Goal: Task Accomplishment & Management: Manage account settings

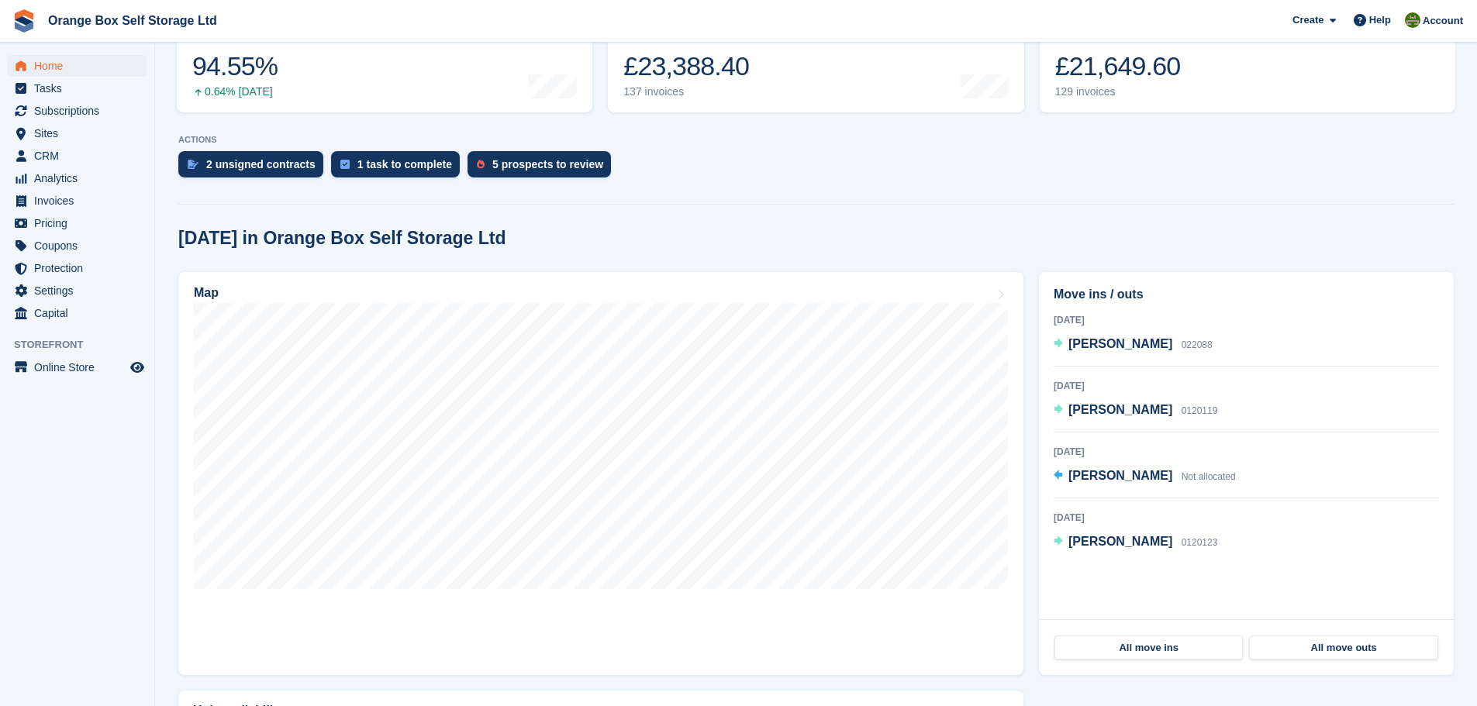
scroll to position [233, 0]
click at [78, 205] on span "Invoices" at bounding box center [80, 201] width 93 height 22
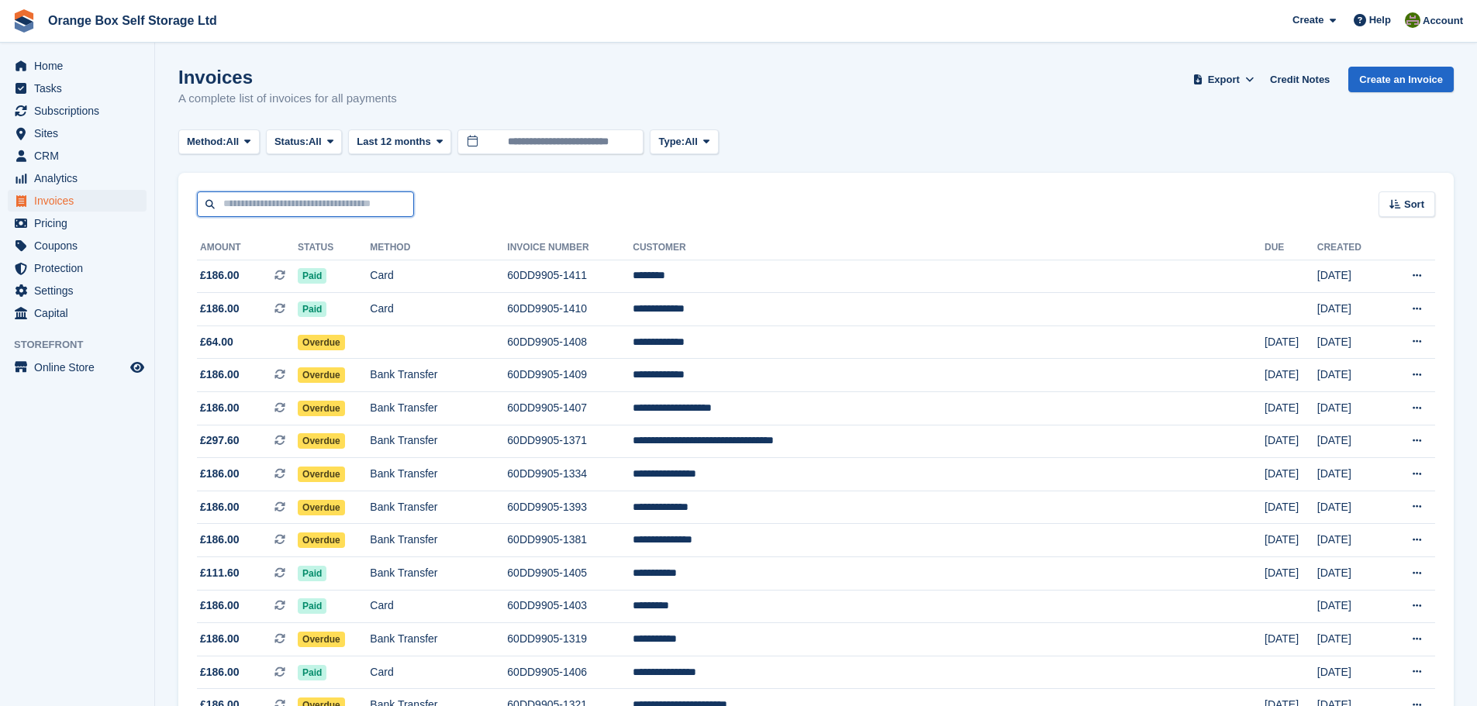
click at [316, 202] on input "text" at bounding box center [305, 205] width 217 height 26
type input "****"
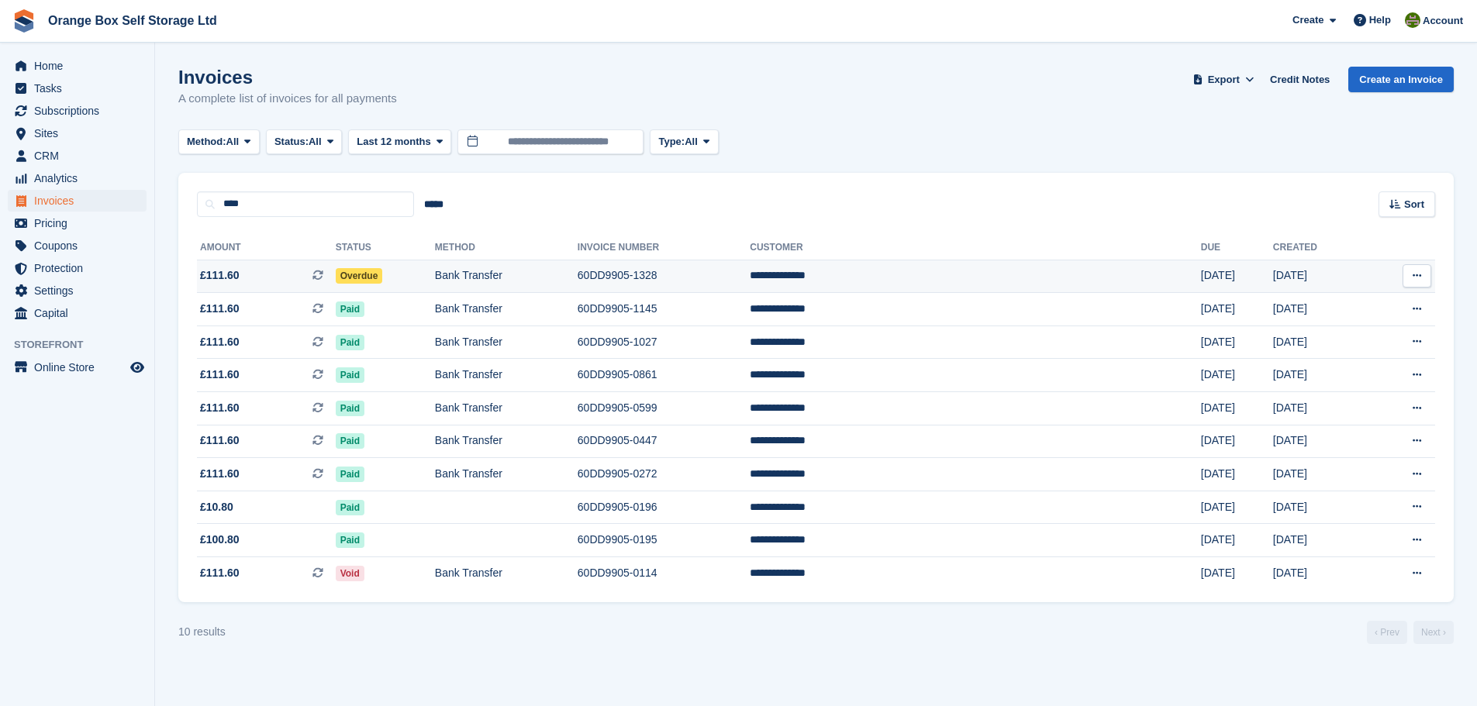
click at [578, 270] on td "Bank Transfer" at bounding box center [506, 276] width 143 height 33
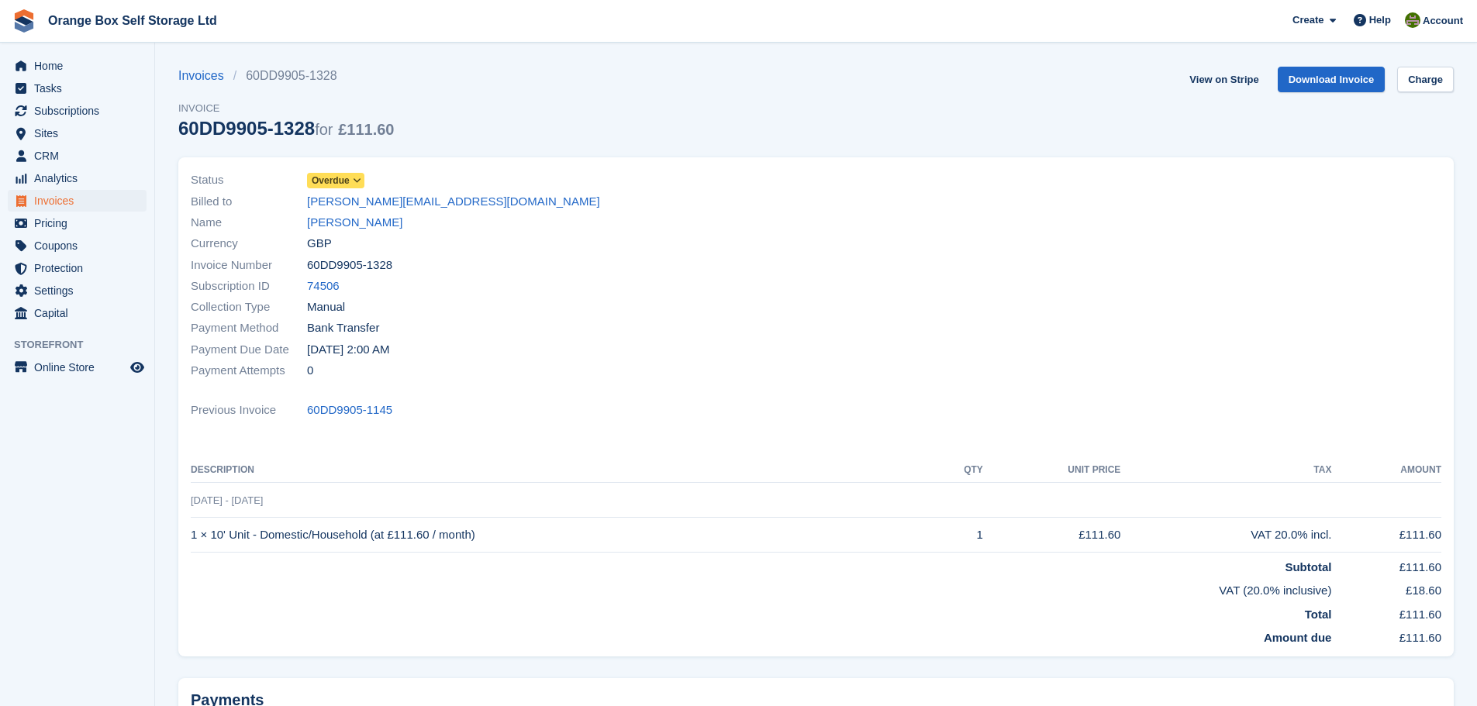
click at [338, 181] on span "Overdue" at bounding box center [331, 181] width 38 height 14
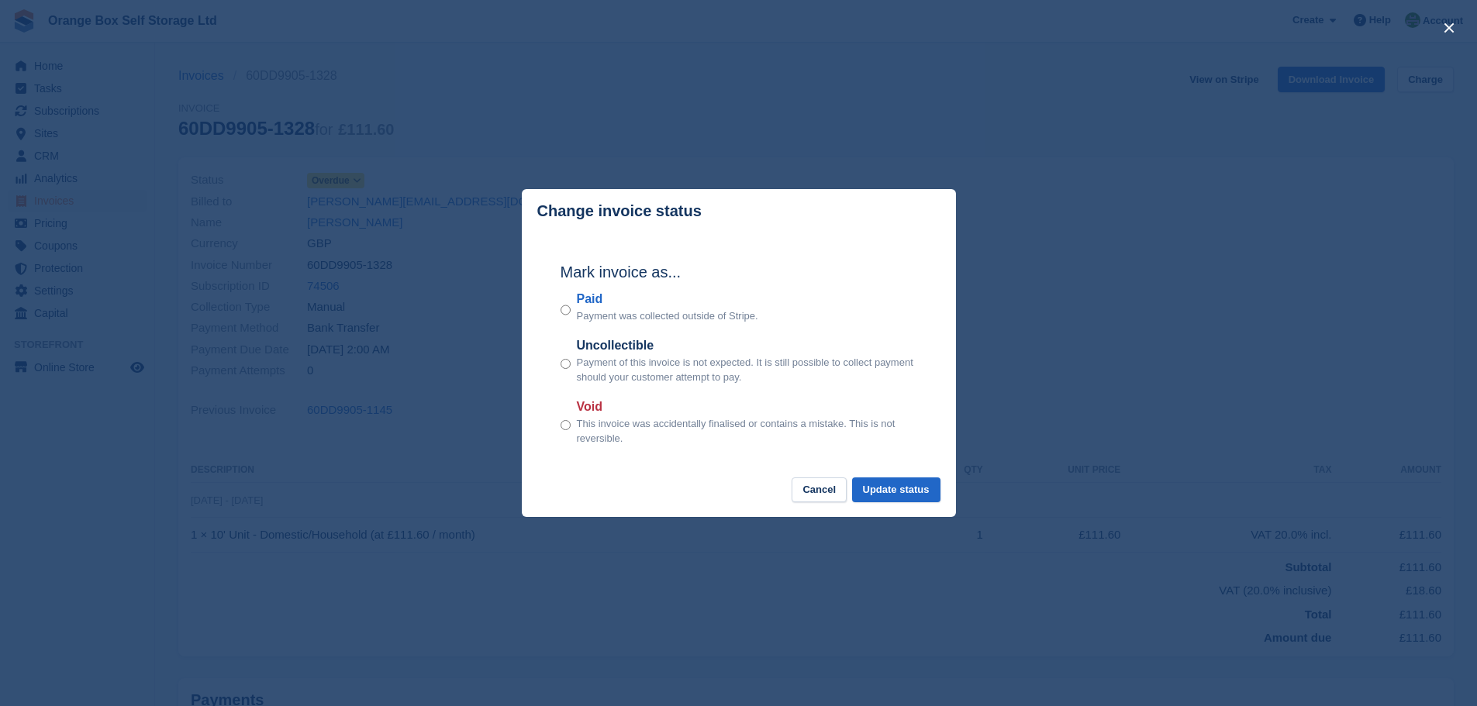
click at [582, 305] on label "Paid" at bounding box center [667, 299] width 181 height 19
click at [884, 487] on button "Update status" at bounding box center [896, 491] width 88 height 26
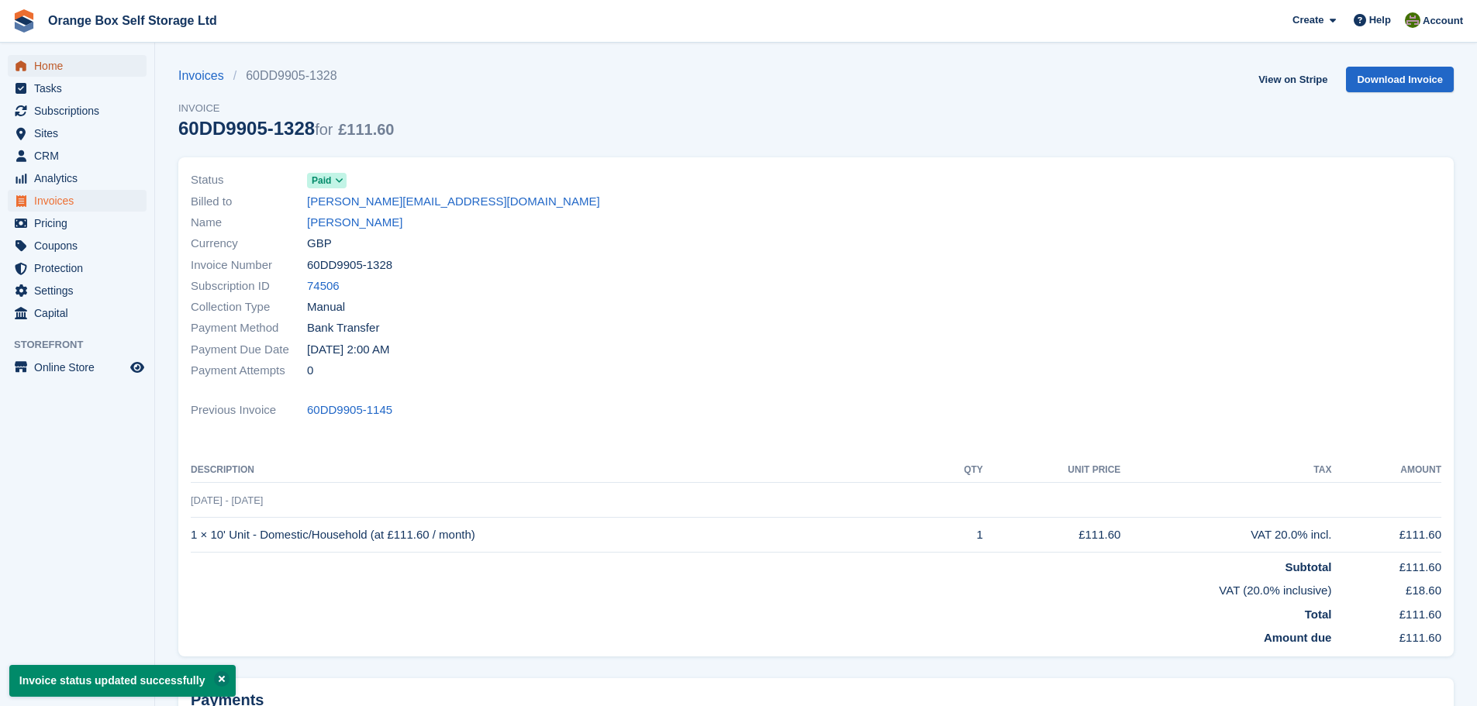
click at [110, 67] on span "Home" at bounding box center [80, 66] width 93 height 22
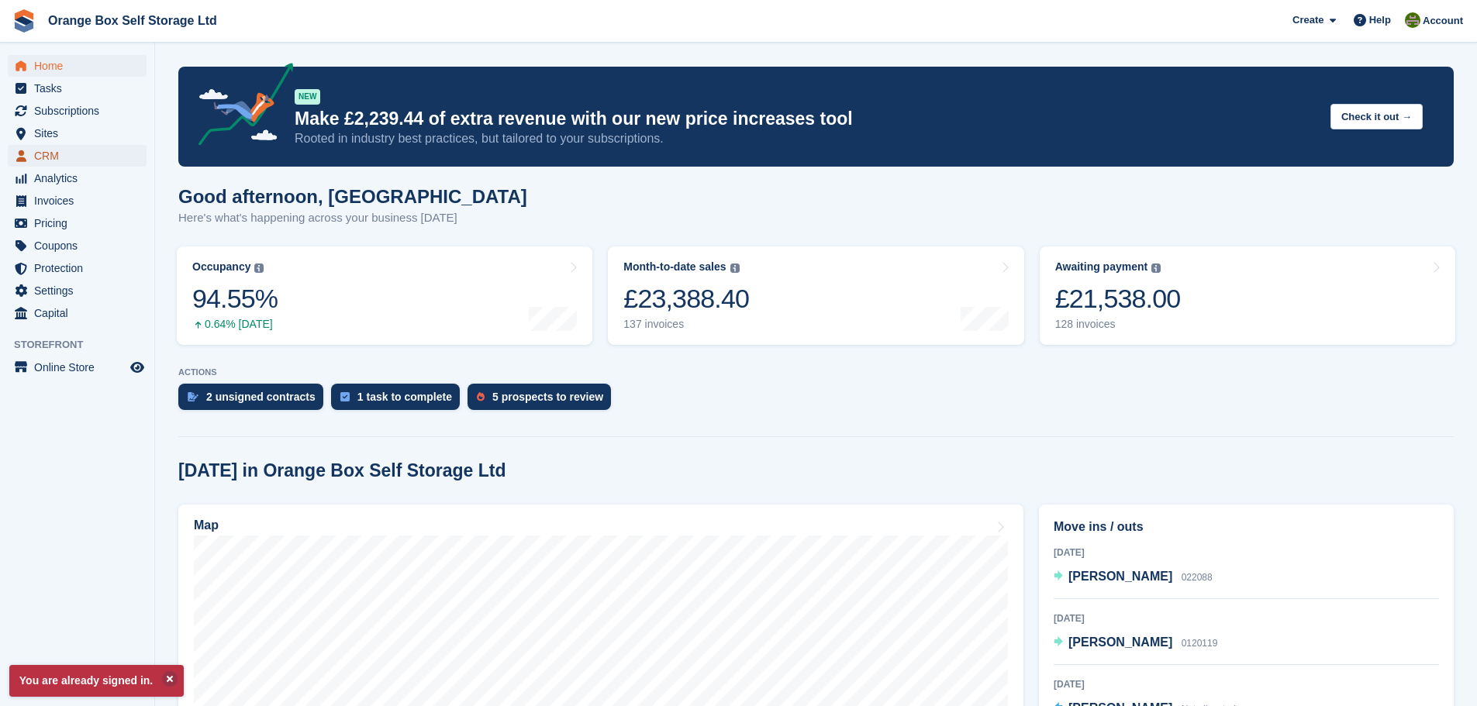
click at [65, 157] on span "CRM" at bounding box center [80, 156] width 93 height 22
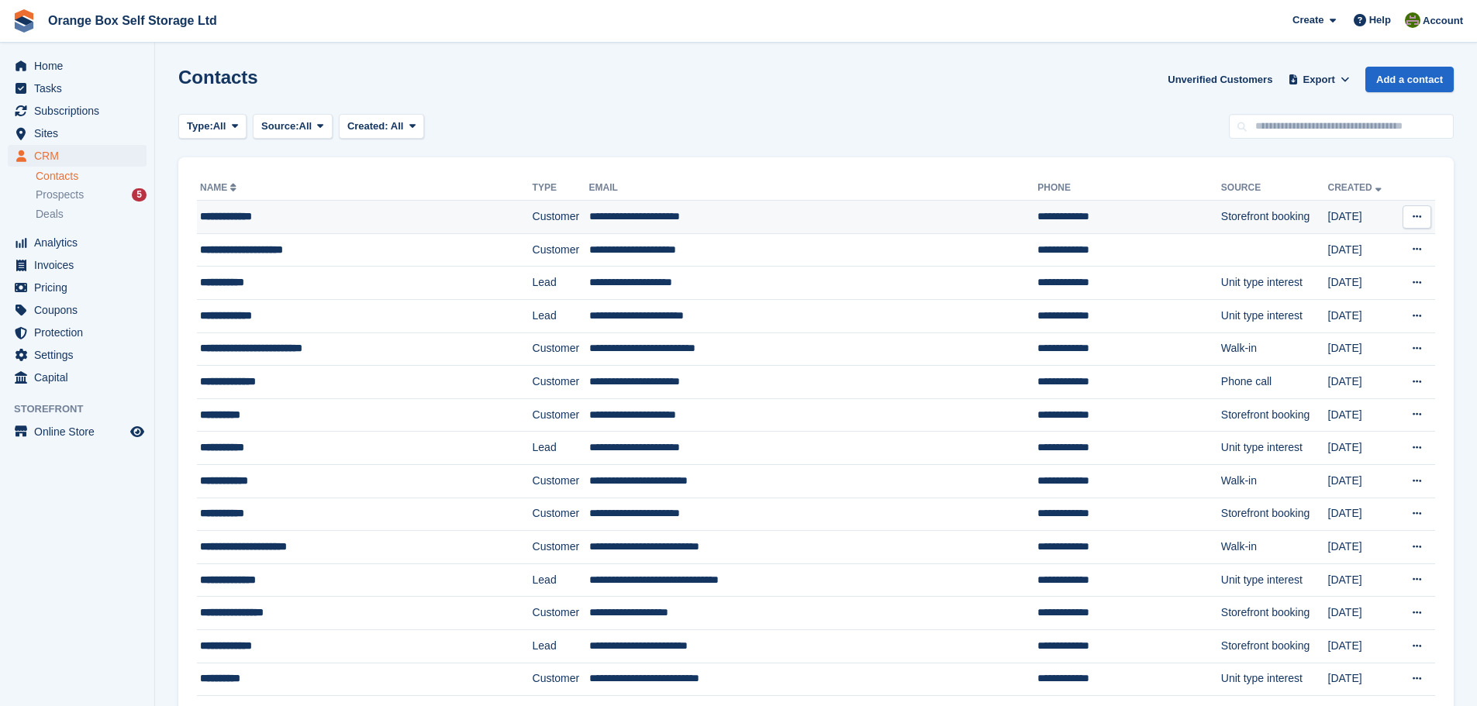
click at [373, 227] on td "**********" at bounding box center [365, 217] width 336 height 33
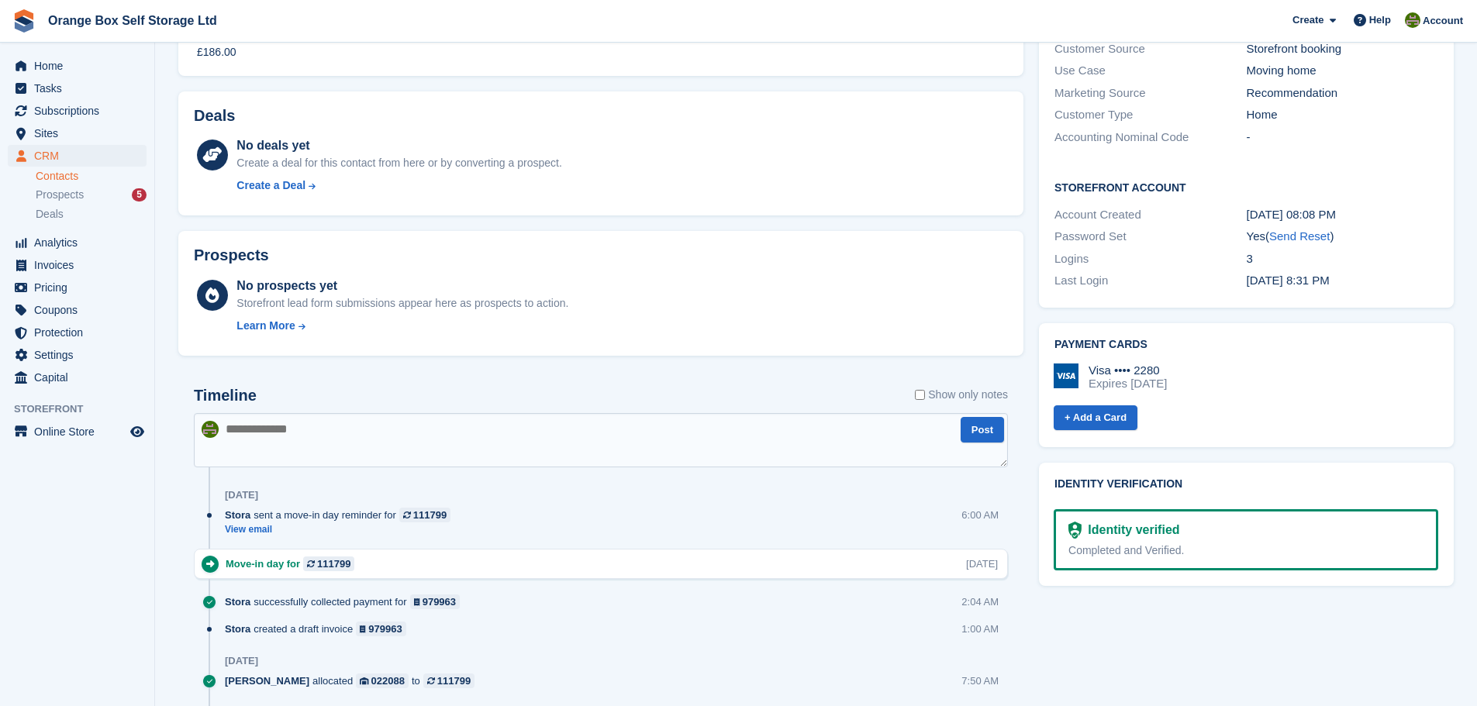
scroll to position [465, 0]
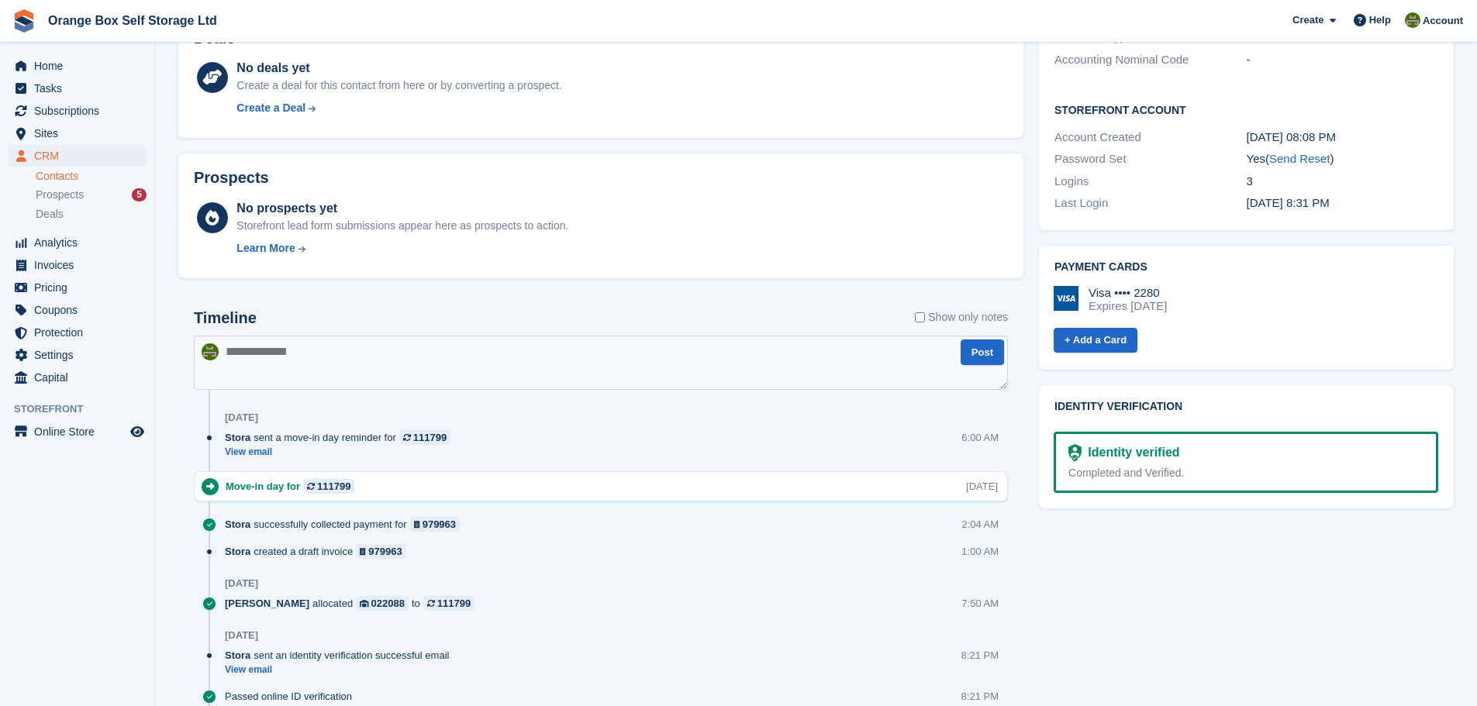
drag, startPoint x: 1214, startPoint y: 457, endPoint x: 1067, endPoint y: 437, distance: 148.8
click at [1067, 437] on div "Identity verified Completed and Verified." at bounding box center [1246, 462] width 385 height 61
click at [1191, 444] on div "Identity verified" at bounding box center [1245, 453] width 355 height 19
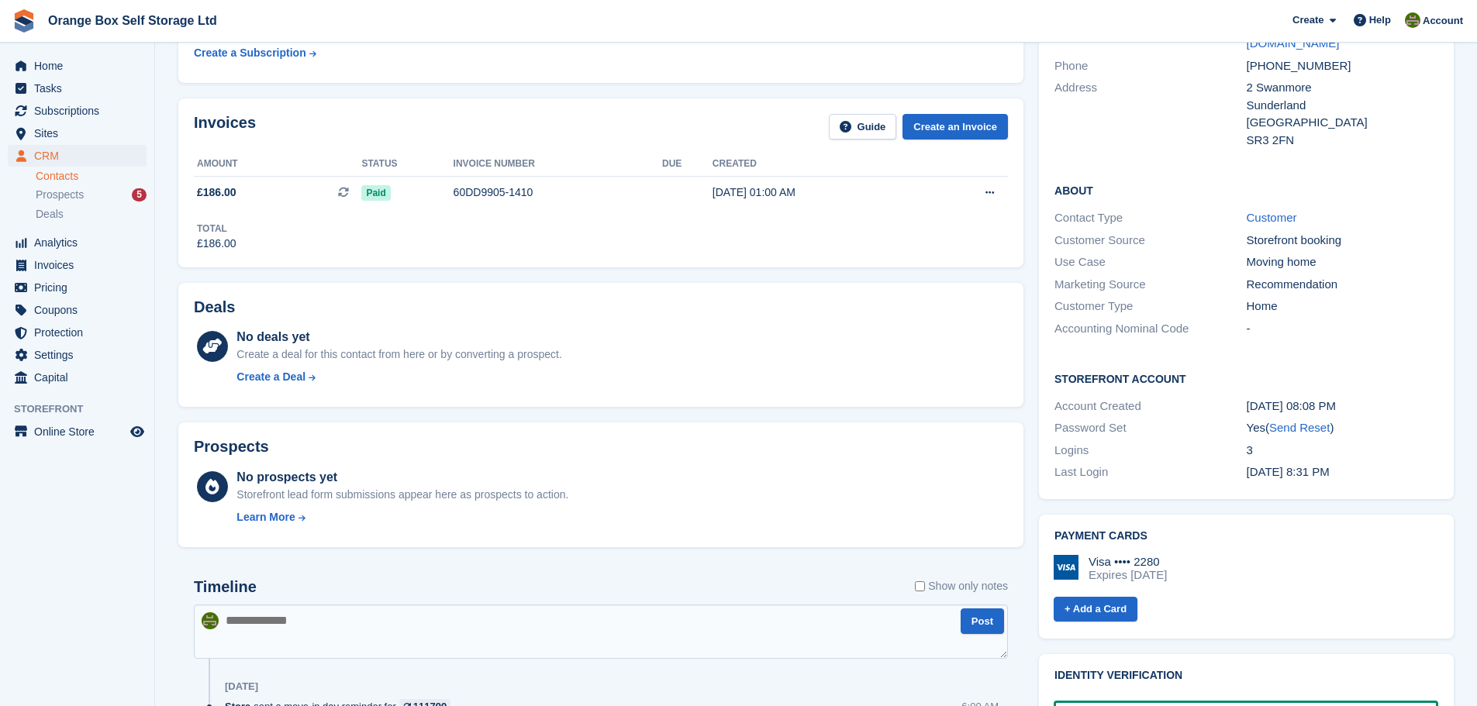
scroll to position [0, 0]
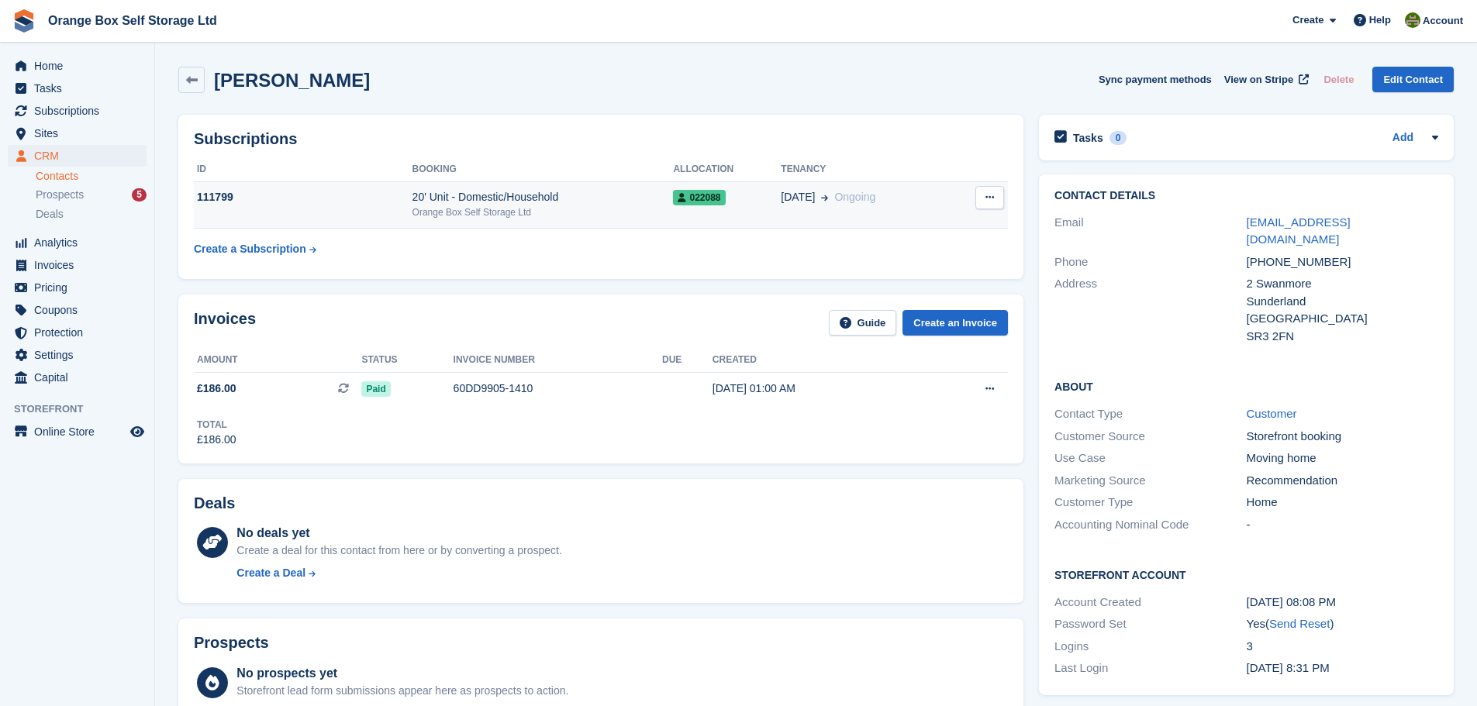
click at [888, 220] on td "[DATE] Ongoing" at bounding box center [865, 204] width 169 height 47
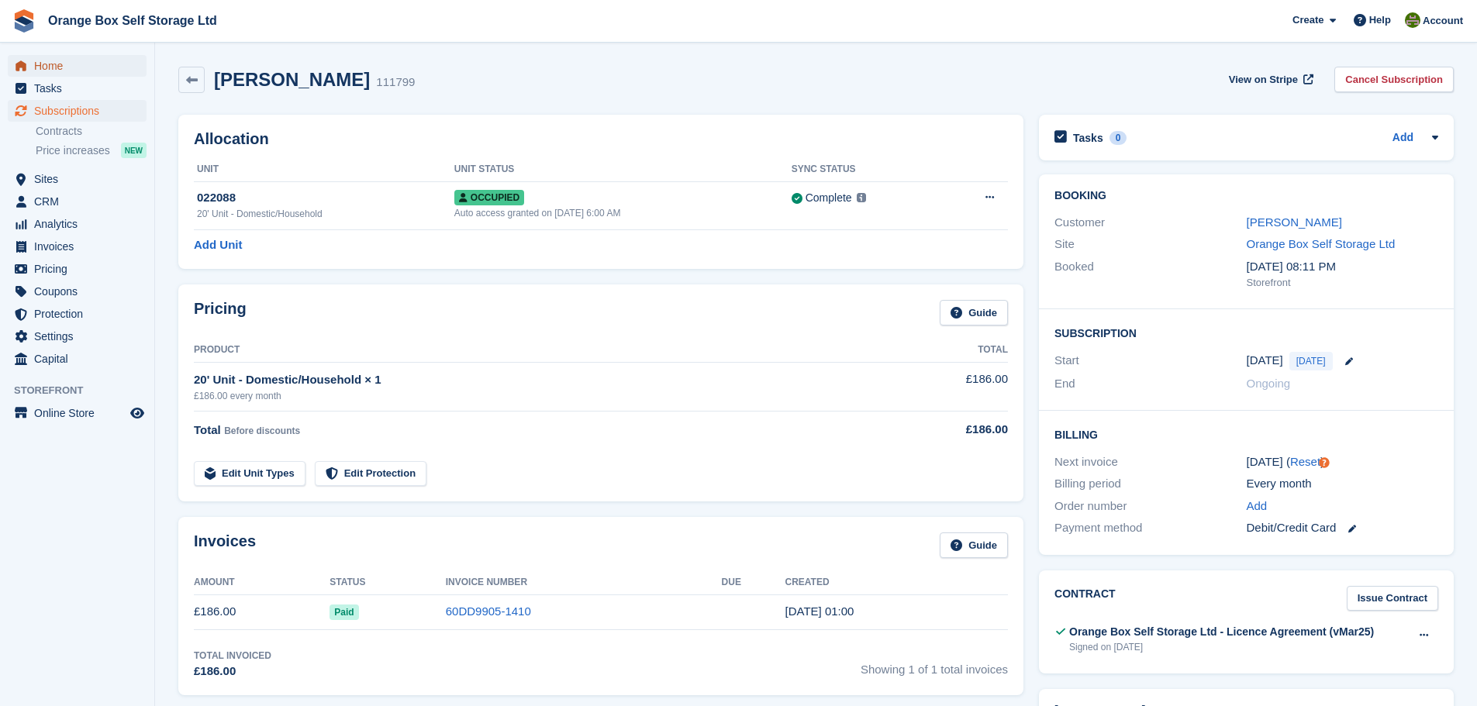
click at [70, 67] on span "Home" at bounding box center [80, 66] width 93 height 22
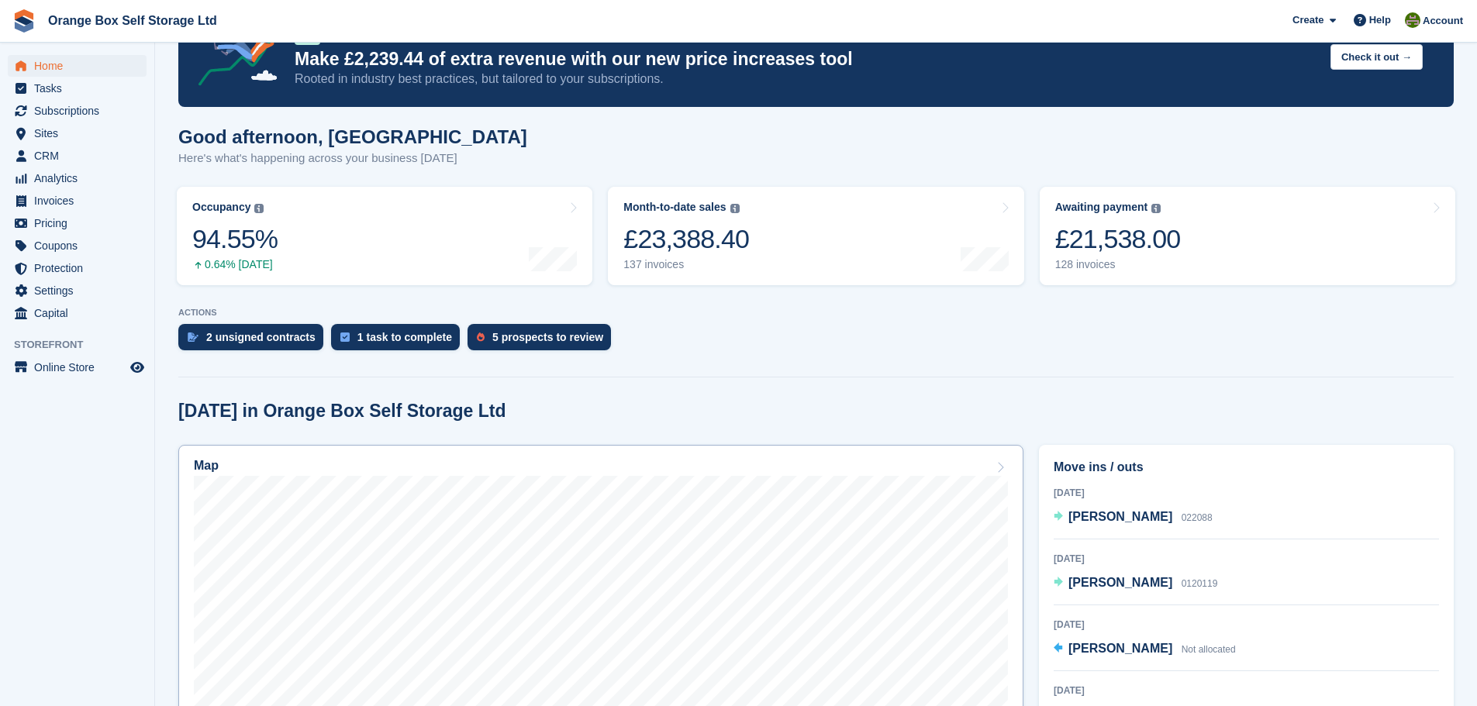
scroll to position [155, 0]
